Goal: Check status

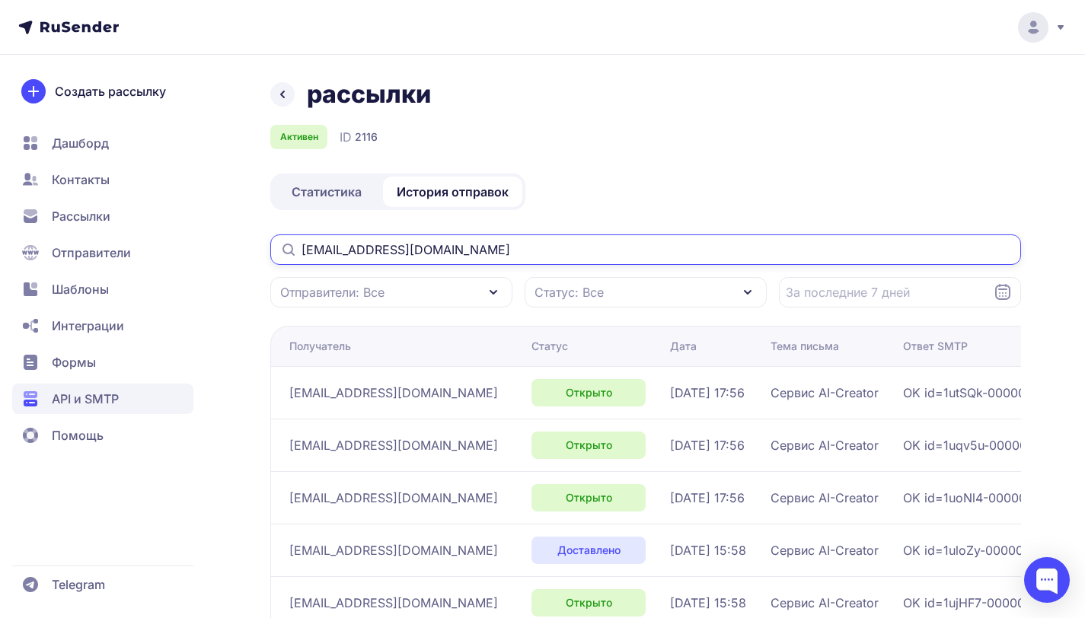
click at [434, 242] on input "[EMAIL_ADDRESS][DOMAIN_NAME]" at bounding box center [645, 250] width 751 height 30
paste input "Shyrrk@mail"
type input "[EMAIL_ADDRESS][DOMAIN_NAME]"
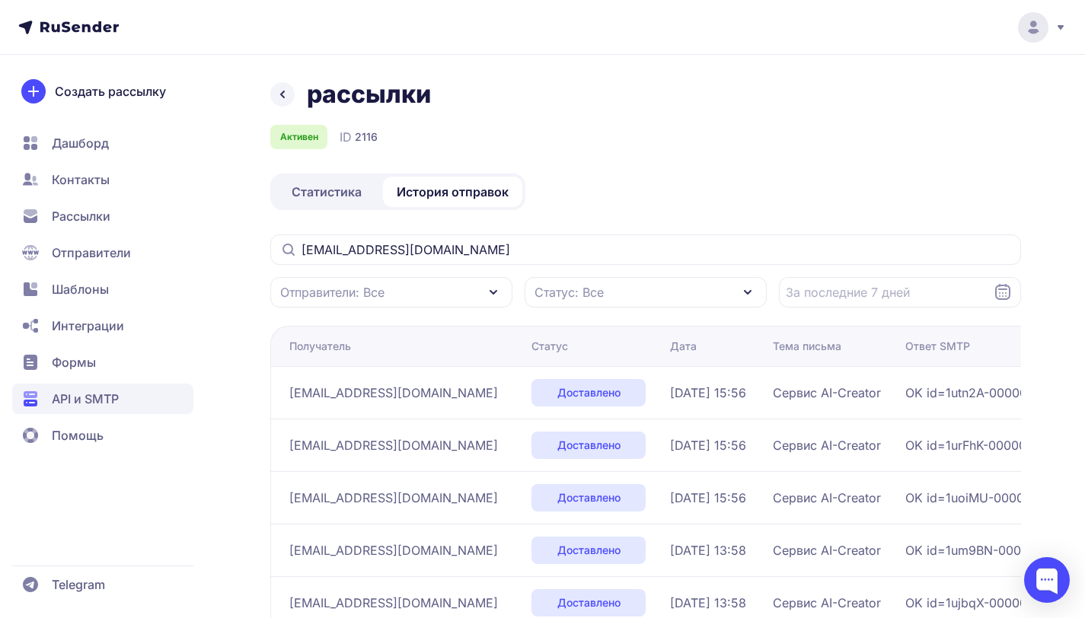
scroll to position [713, 0]
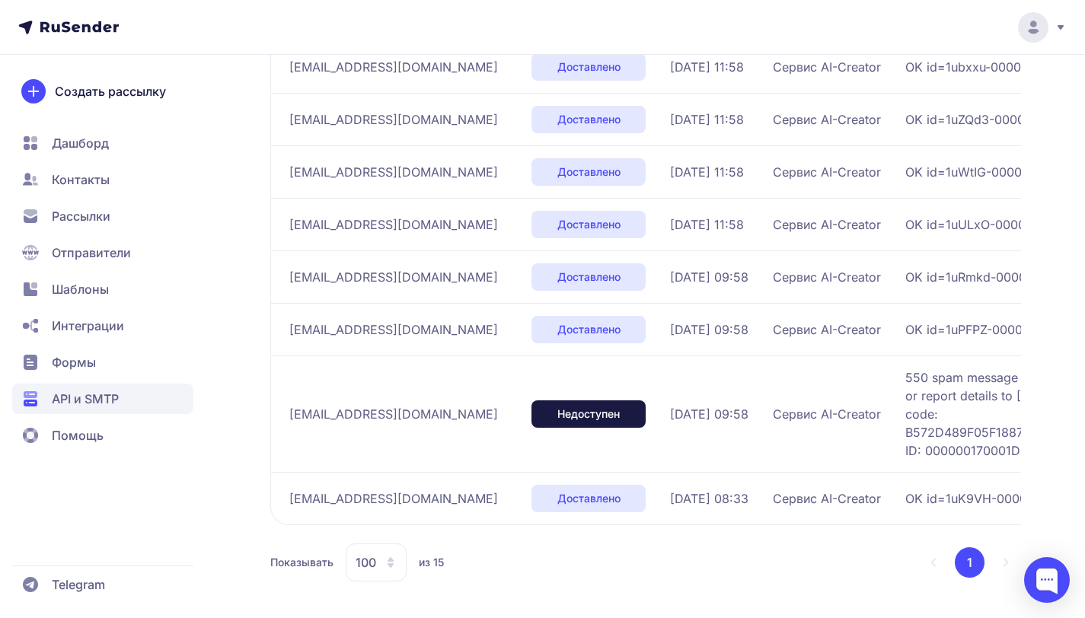
click at [391, 567] on icon at bounding box center [391, 563] width 12 height 12
click at [408, 482] on span "50" at bounding box center [438, 483] width 165 height 30
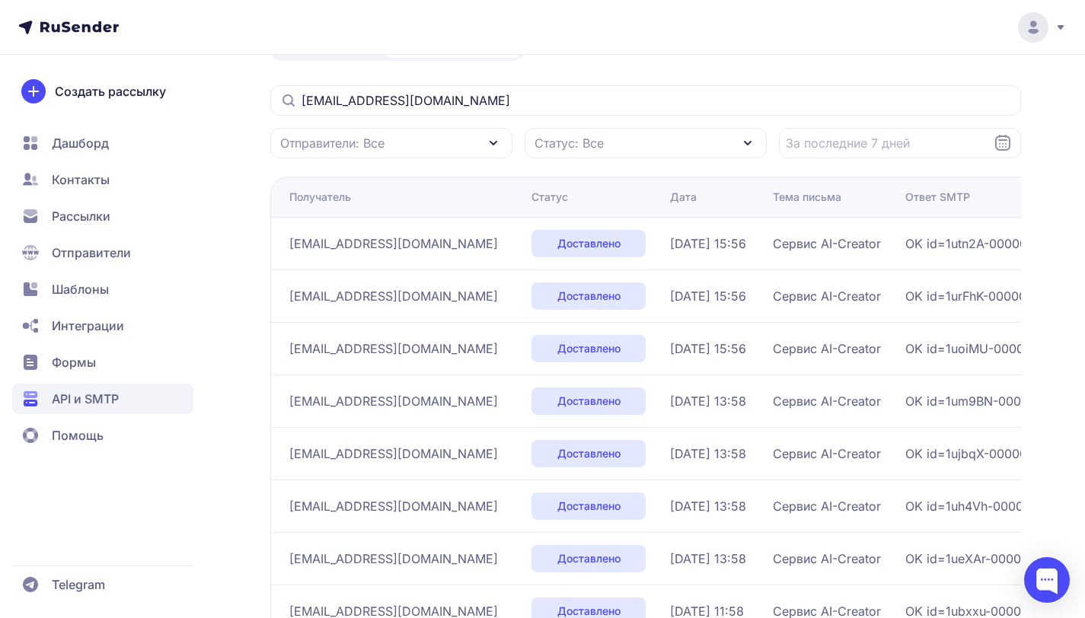
scroll to position [148, 0]
